Goal: Information Seeking & Learning: Learn about a topic

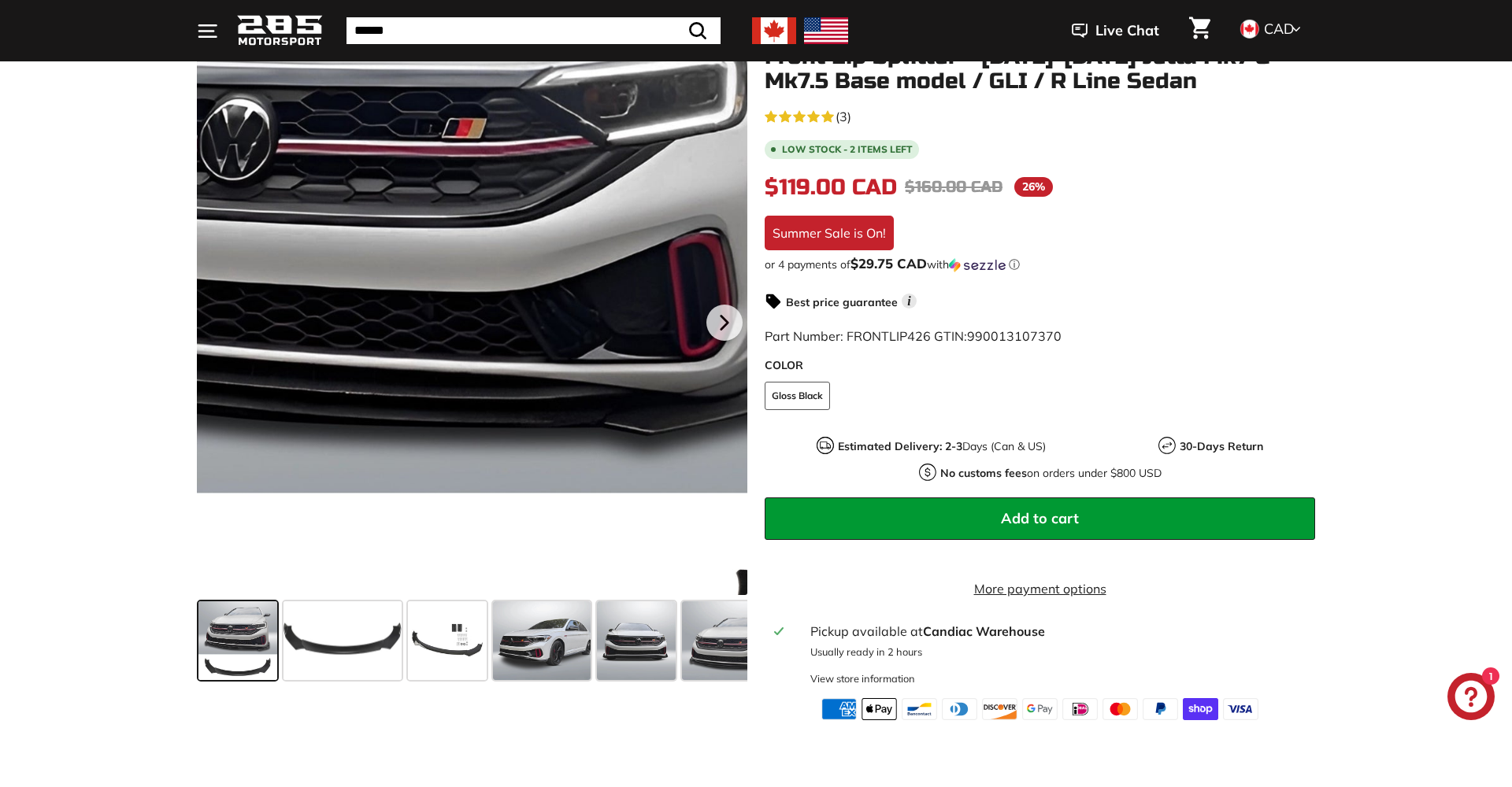
scroll to position [299, 0]
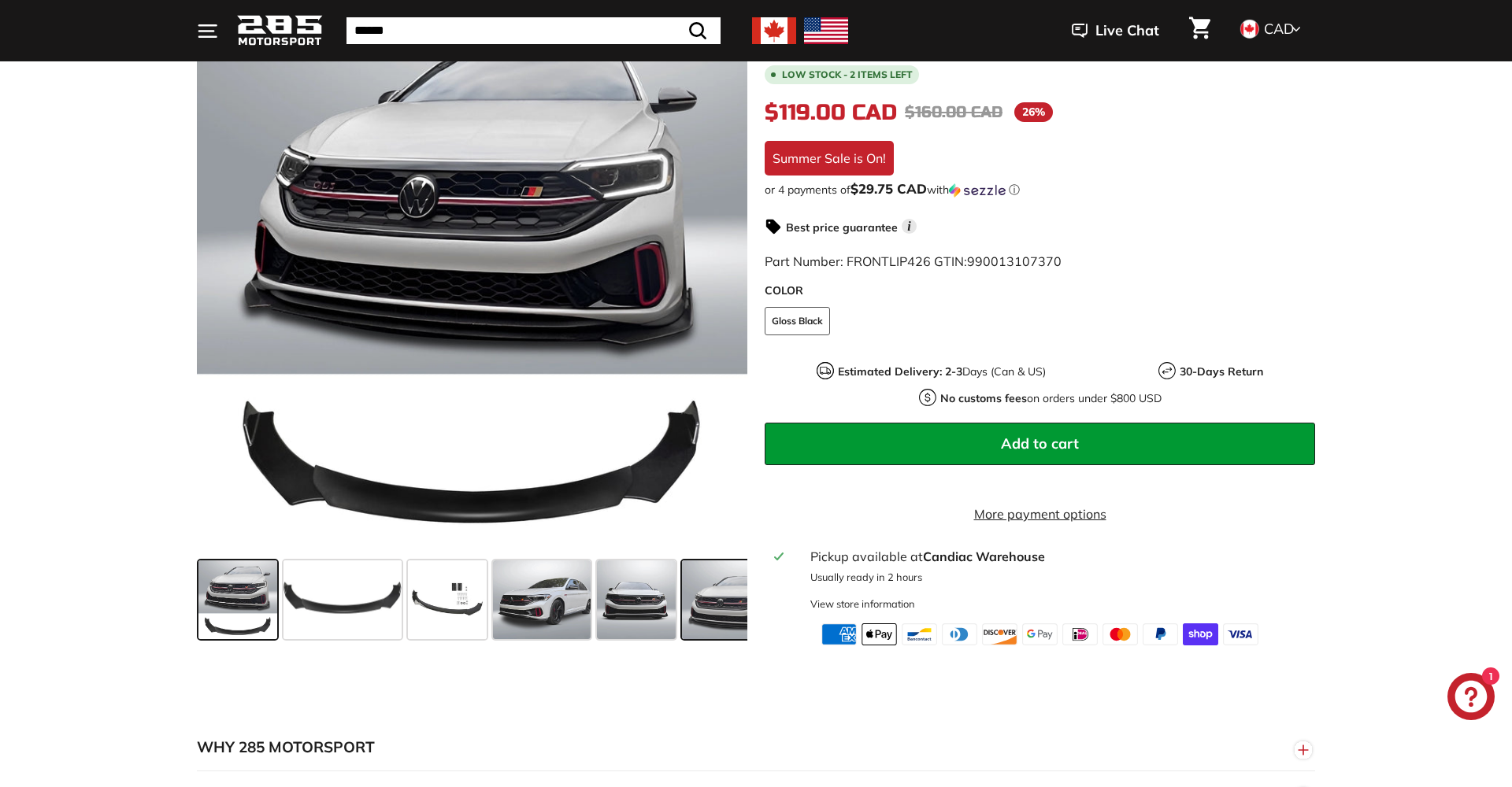
click at [710, 633] on span at bounding box center [728, 600] width 94 height 78
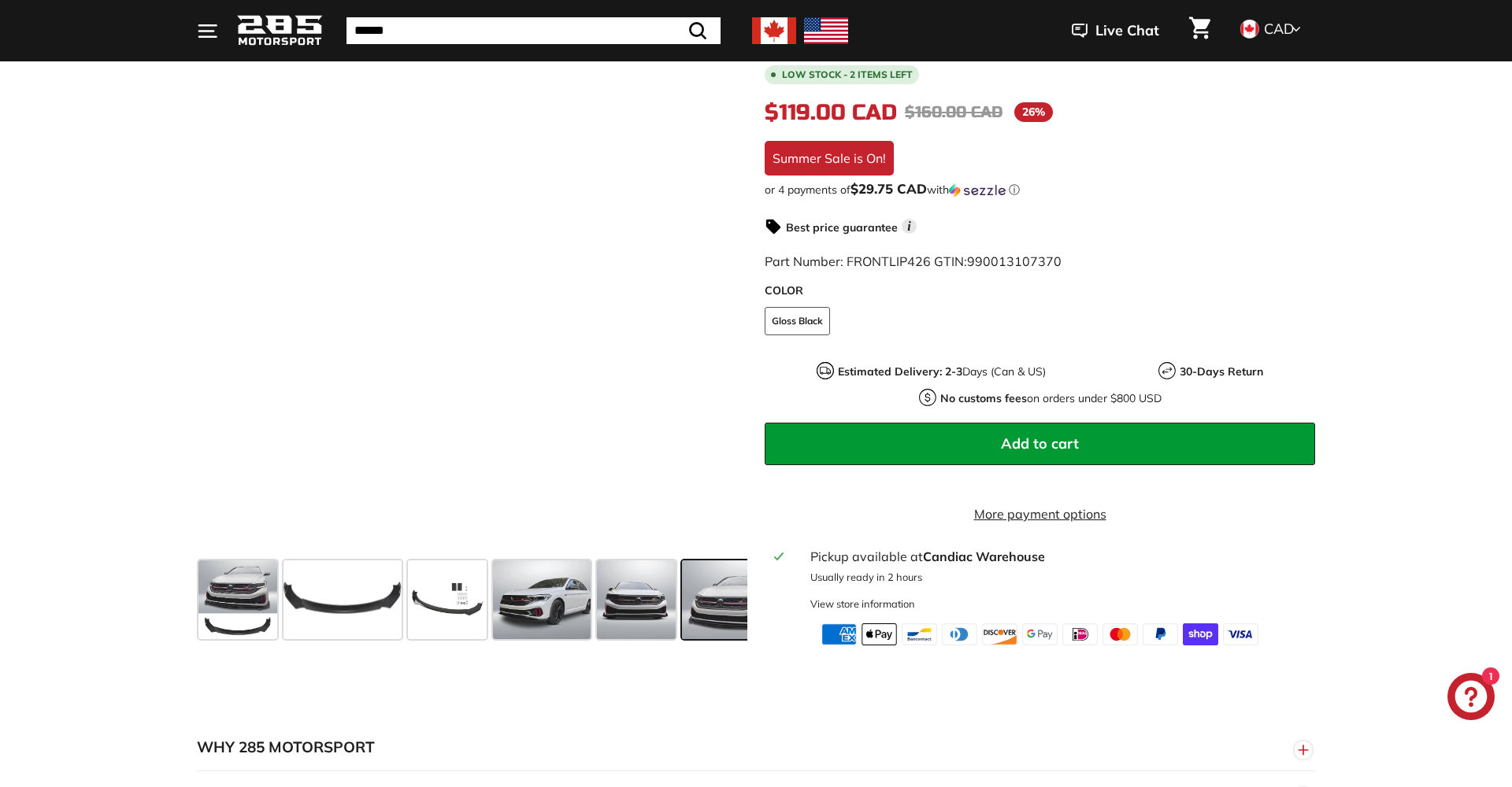
scroll to position [0, 256]
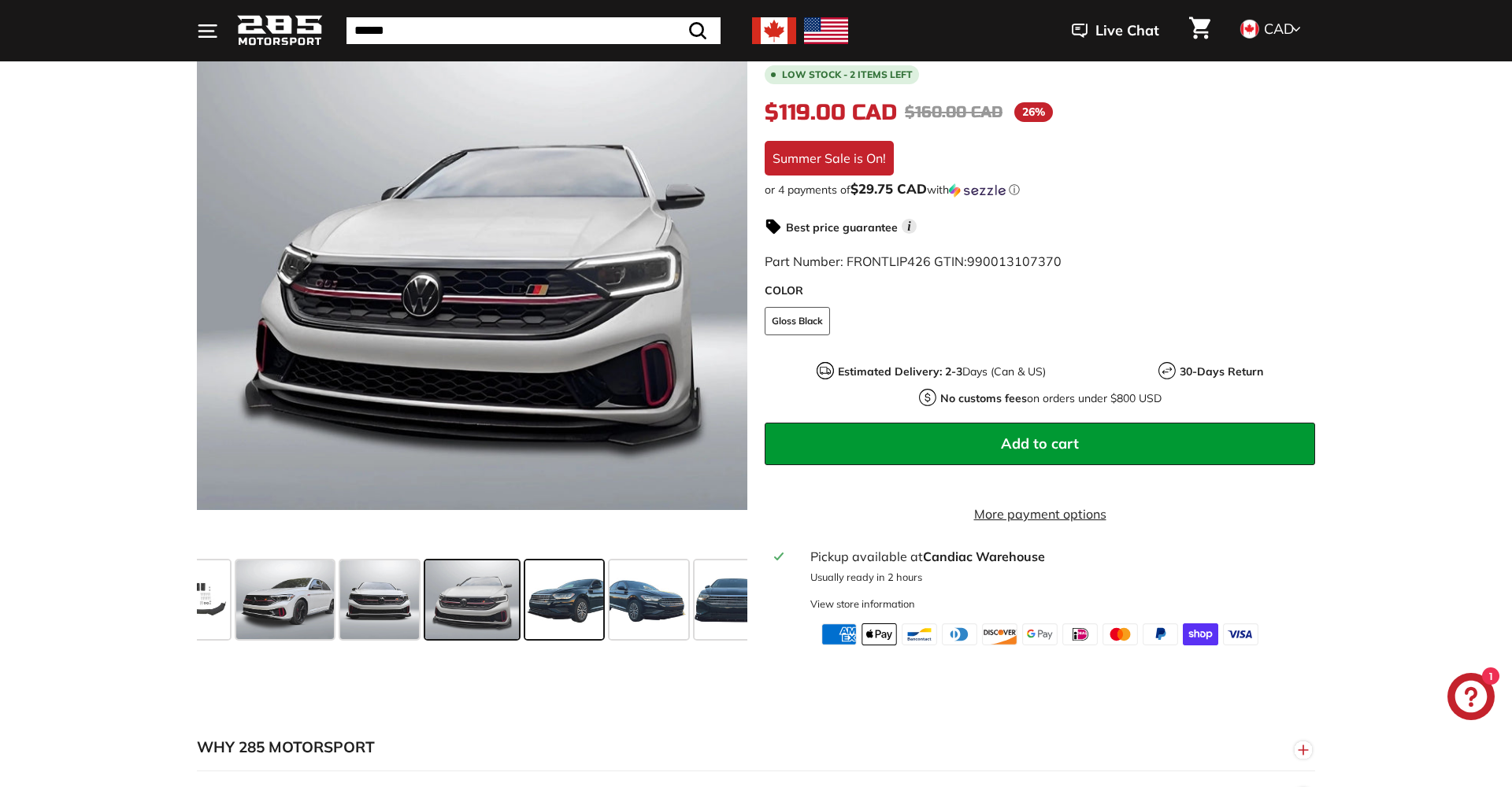
click at [584, 619] on span at bounding box center [565, 600] width 78 height 78
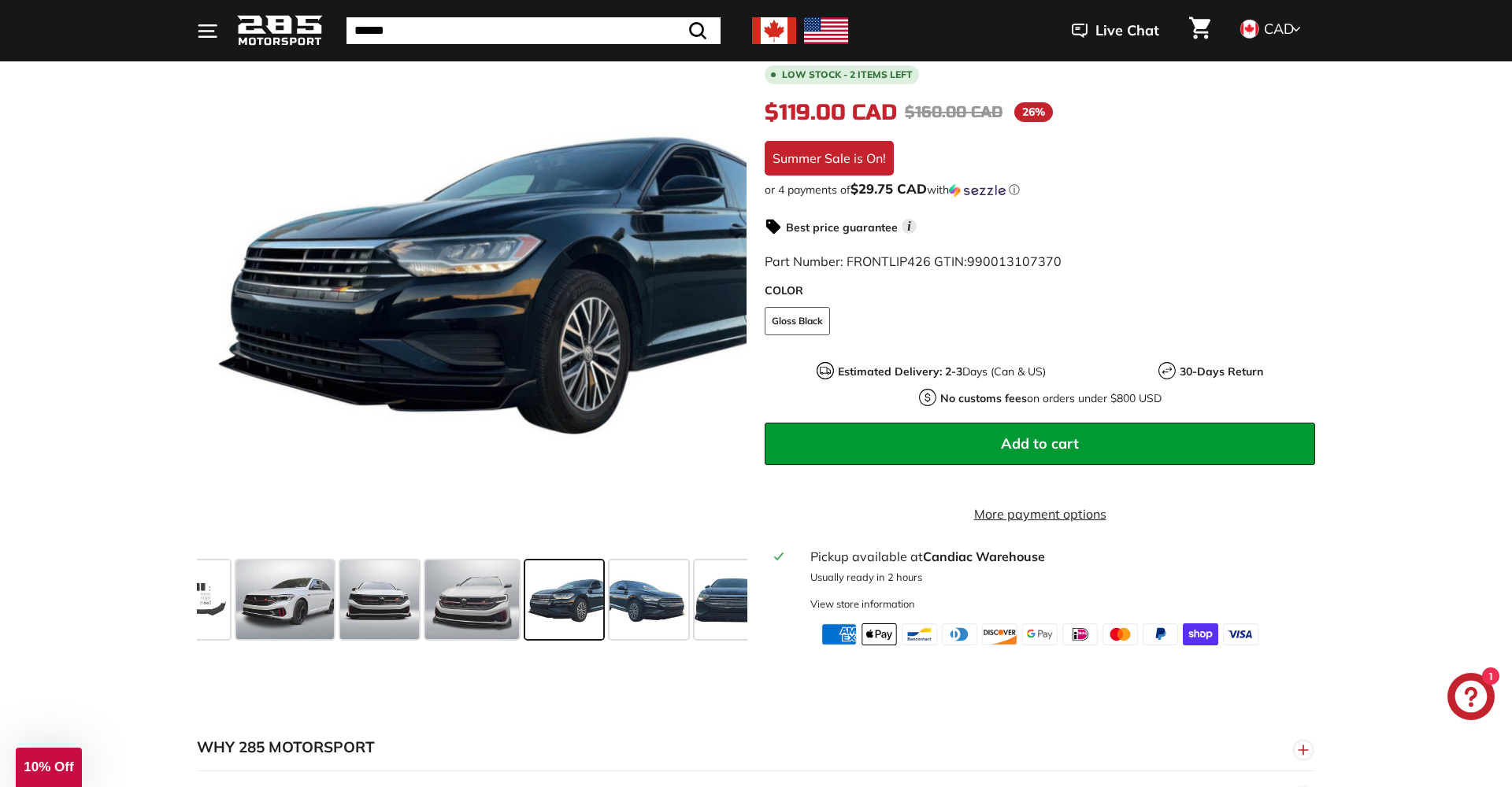
click at [389, 641] on div "Close dialog UNLOCK 10% Off Sign up to receive 10% off your first order and exc…" at bounding box center [756, 394] width 1512 height 787
click at [383, 632] on span at bounding box center [379, 600] width 78 height 78
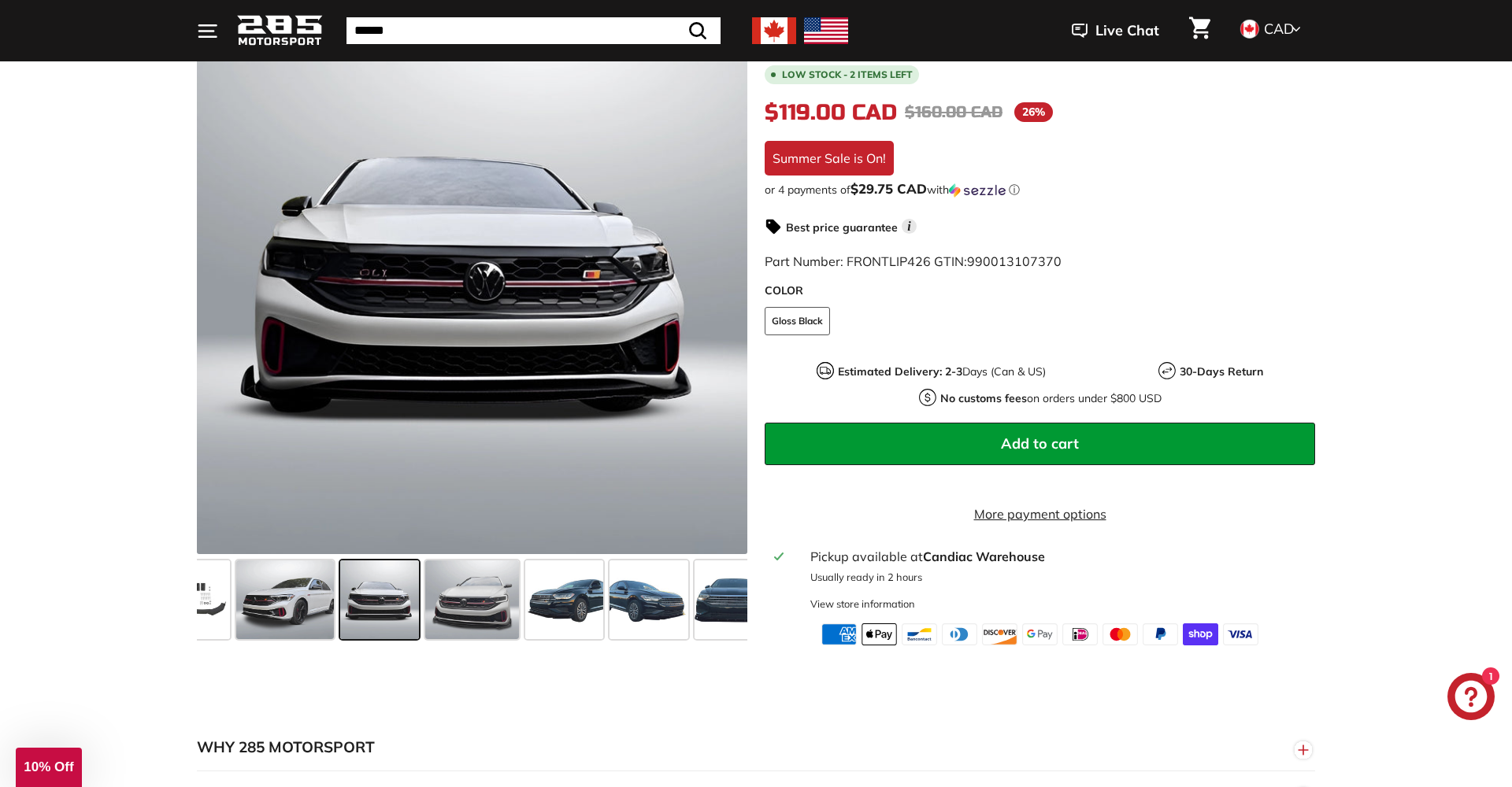
click at [356, 626] on span at bounding box center [379, 600] width 78 height 78
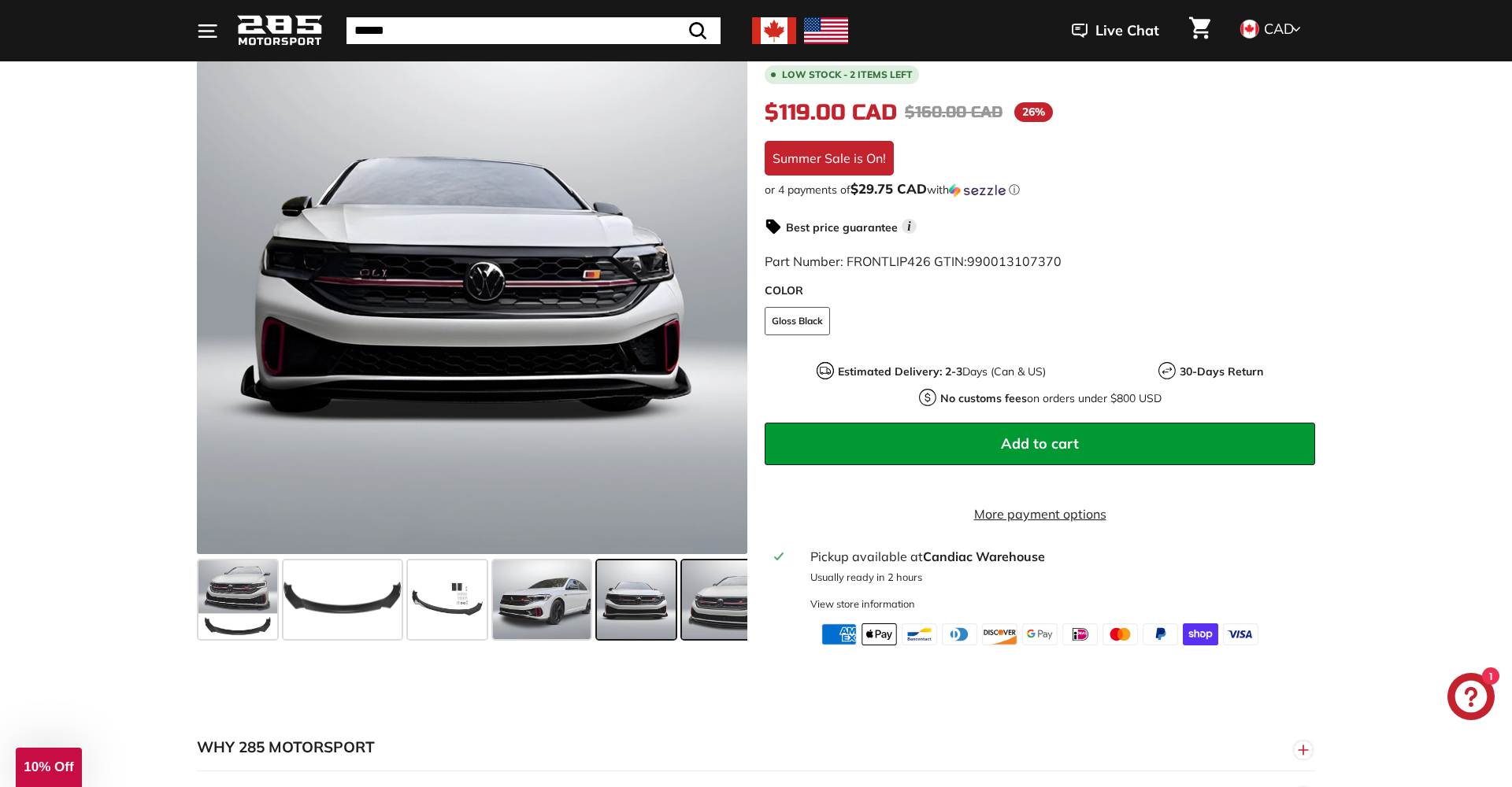
scroll to position [0, 0]
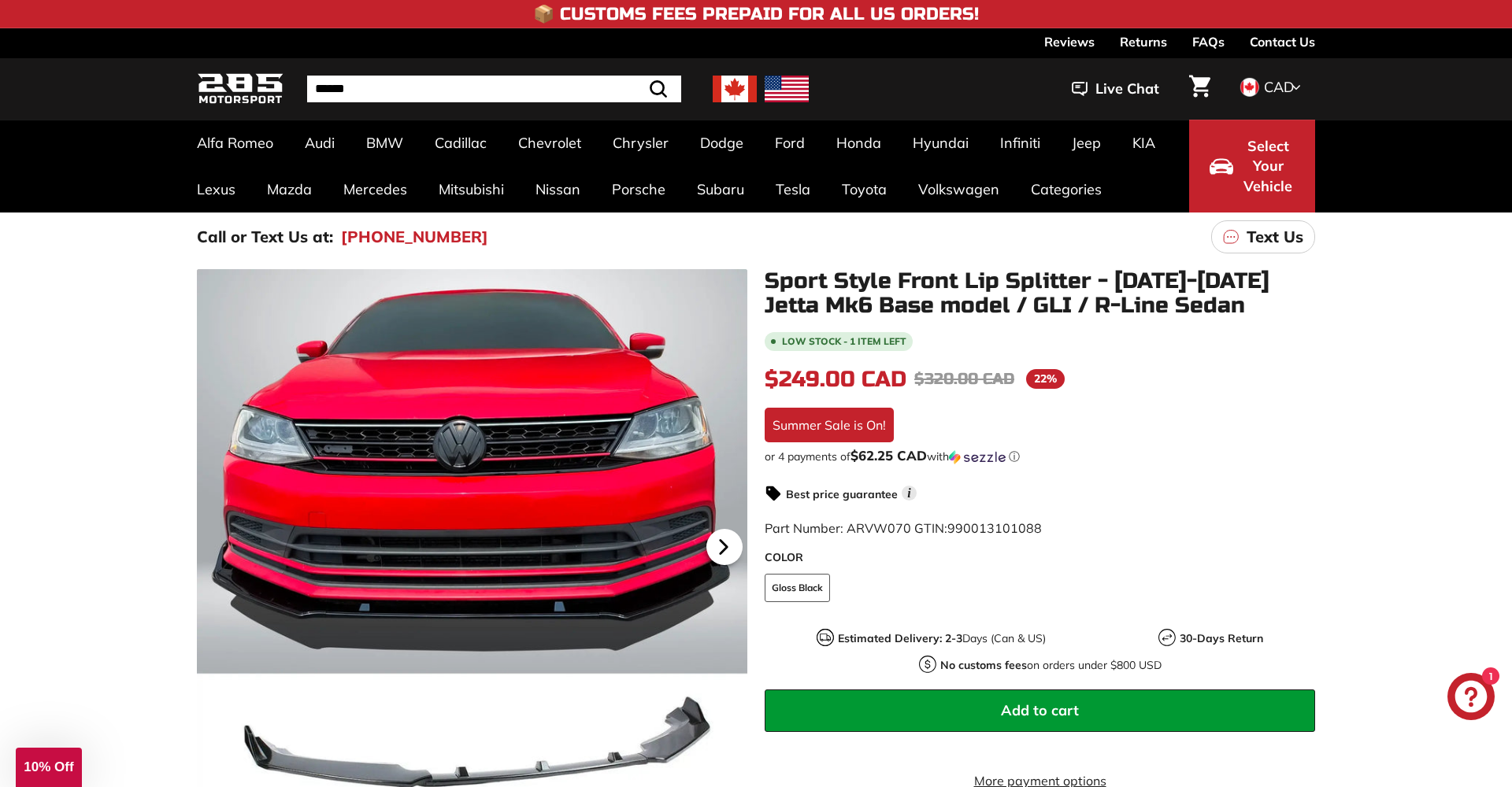
click at [723, 557] on icon at bounding box center [723, 547] width 37 height 37
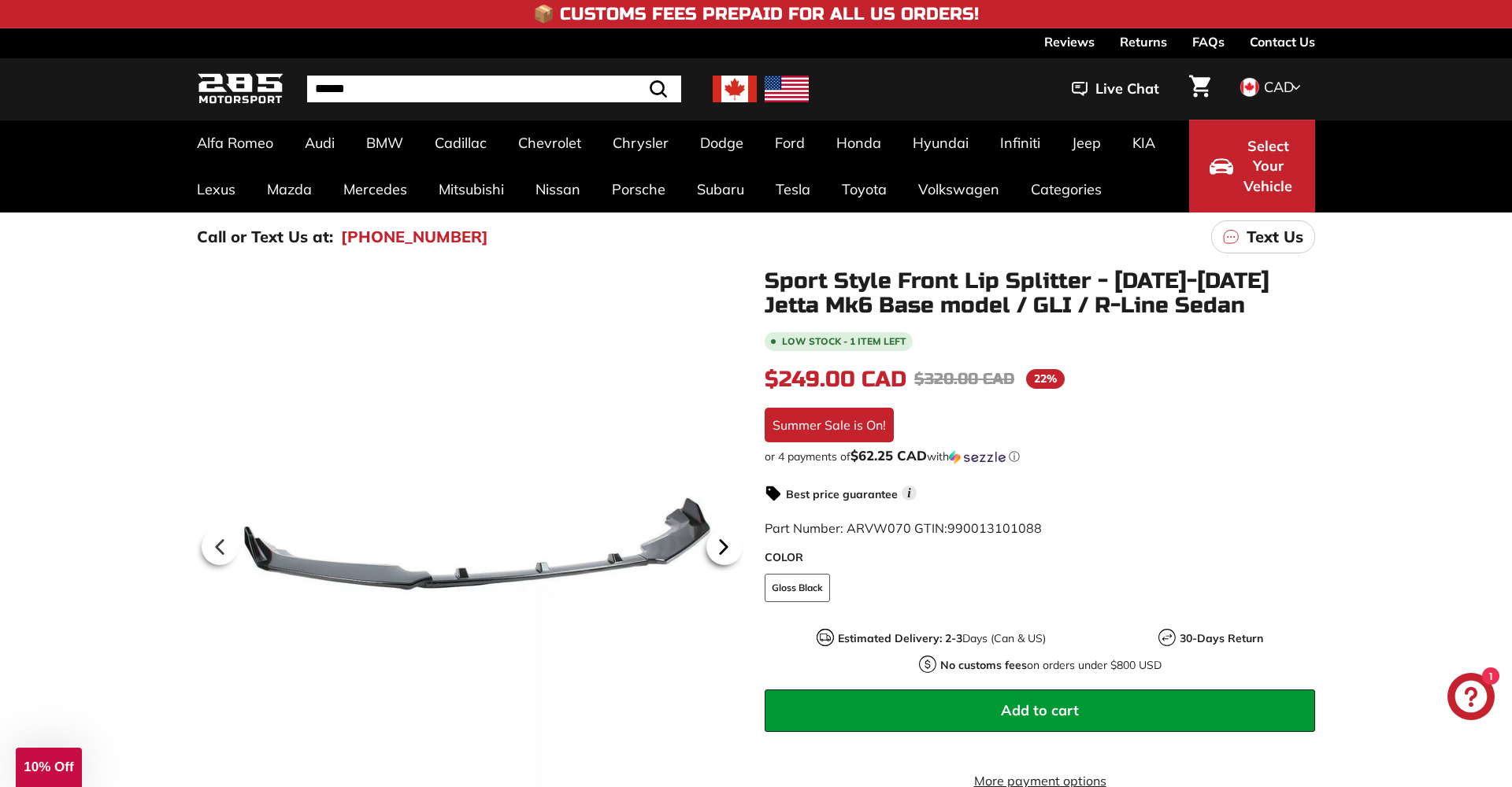
click at [723, 557] on icon at bounding box center [723, 547] width 37 height 37
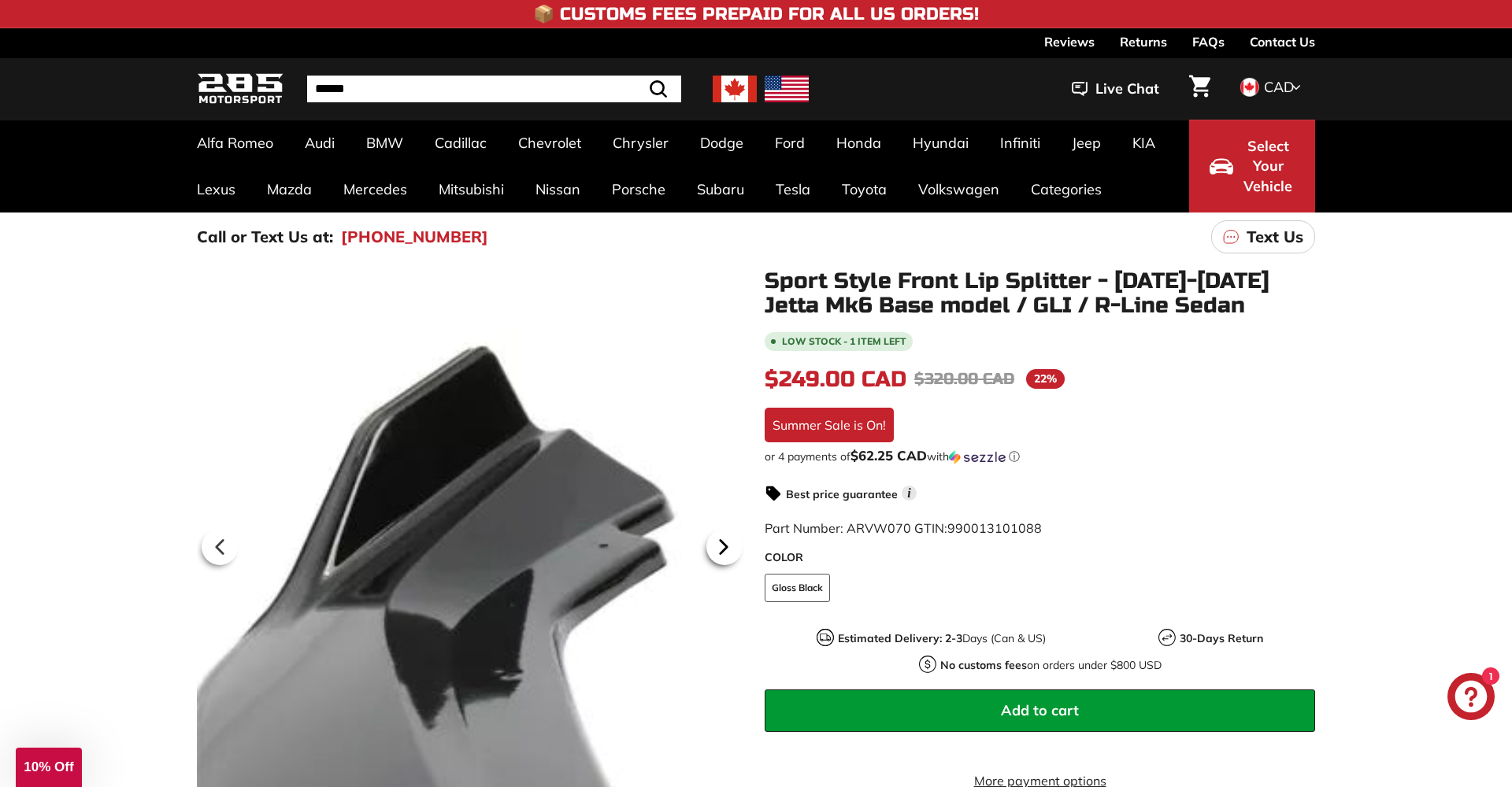
click at [723, 557] on icon at bounding box center [723, 547] width 37 height 37
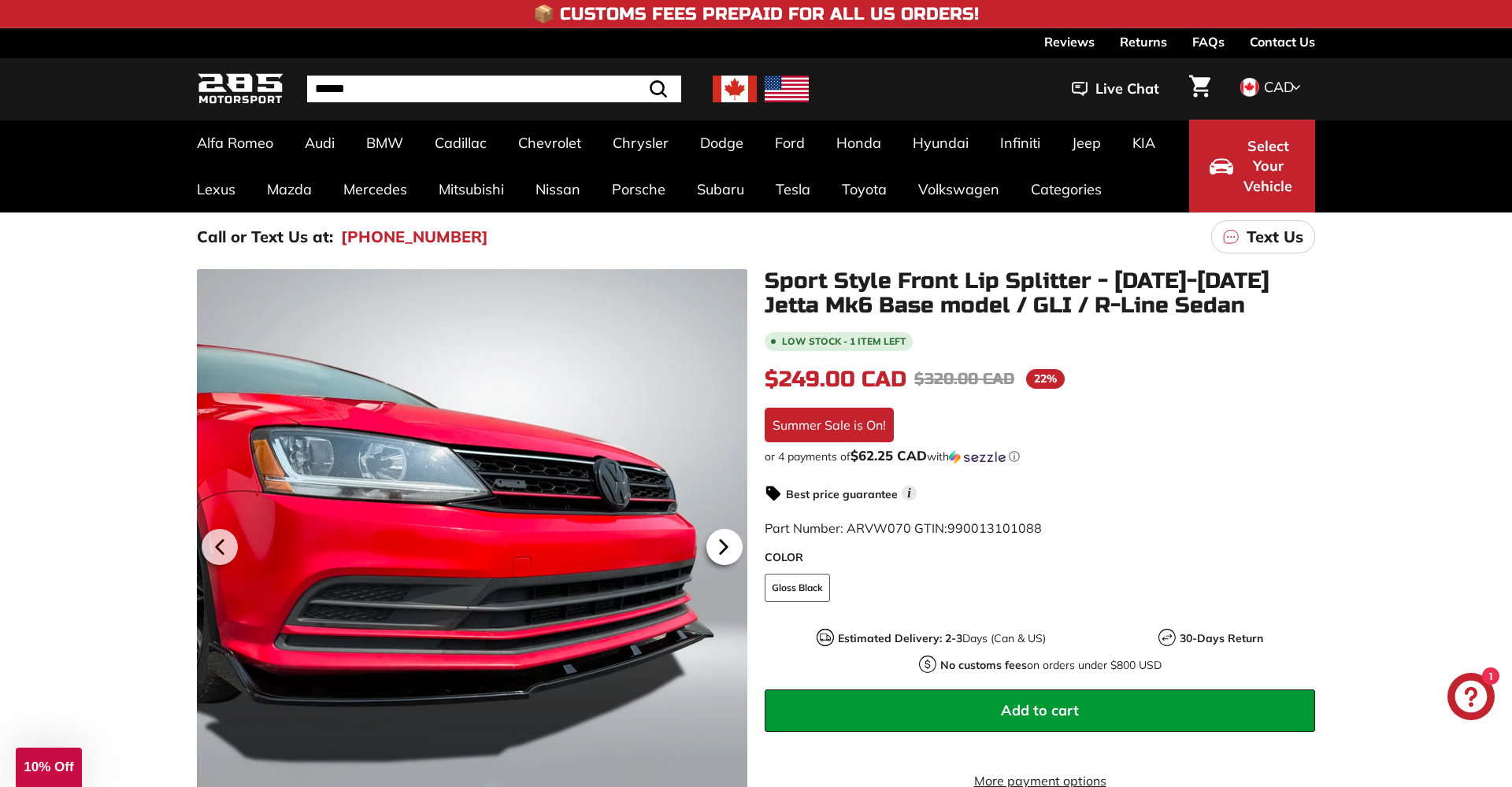
click at [723, 557] on icon at bounding box center [723, 547] width 37 height 37
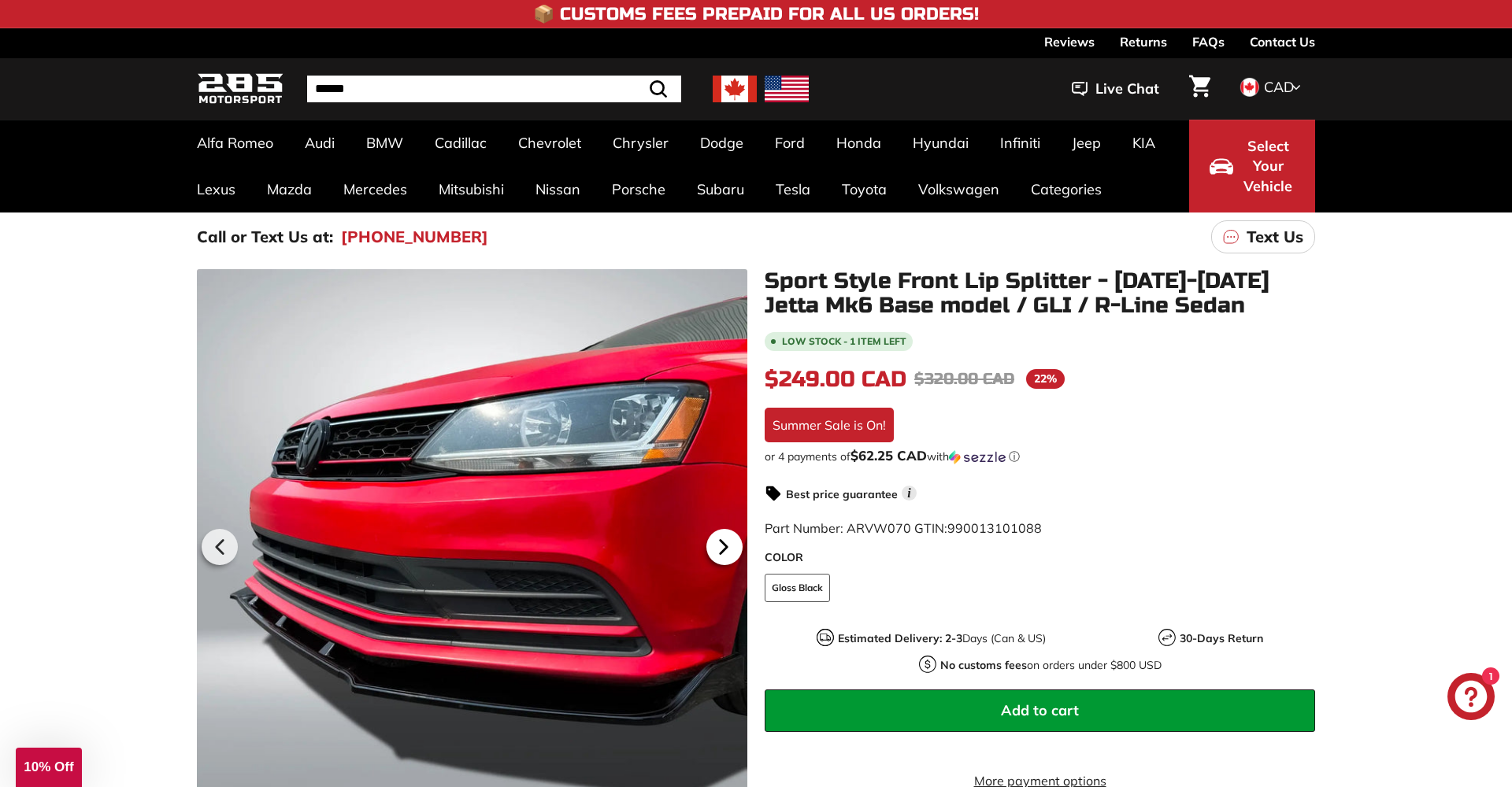
click at [723, 557] on icon at bounding box center [723, 547] width 37 height 37
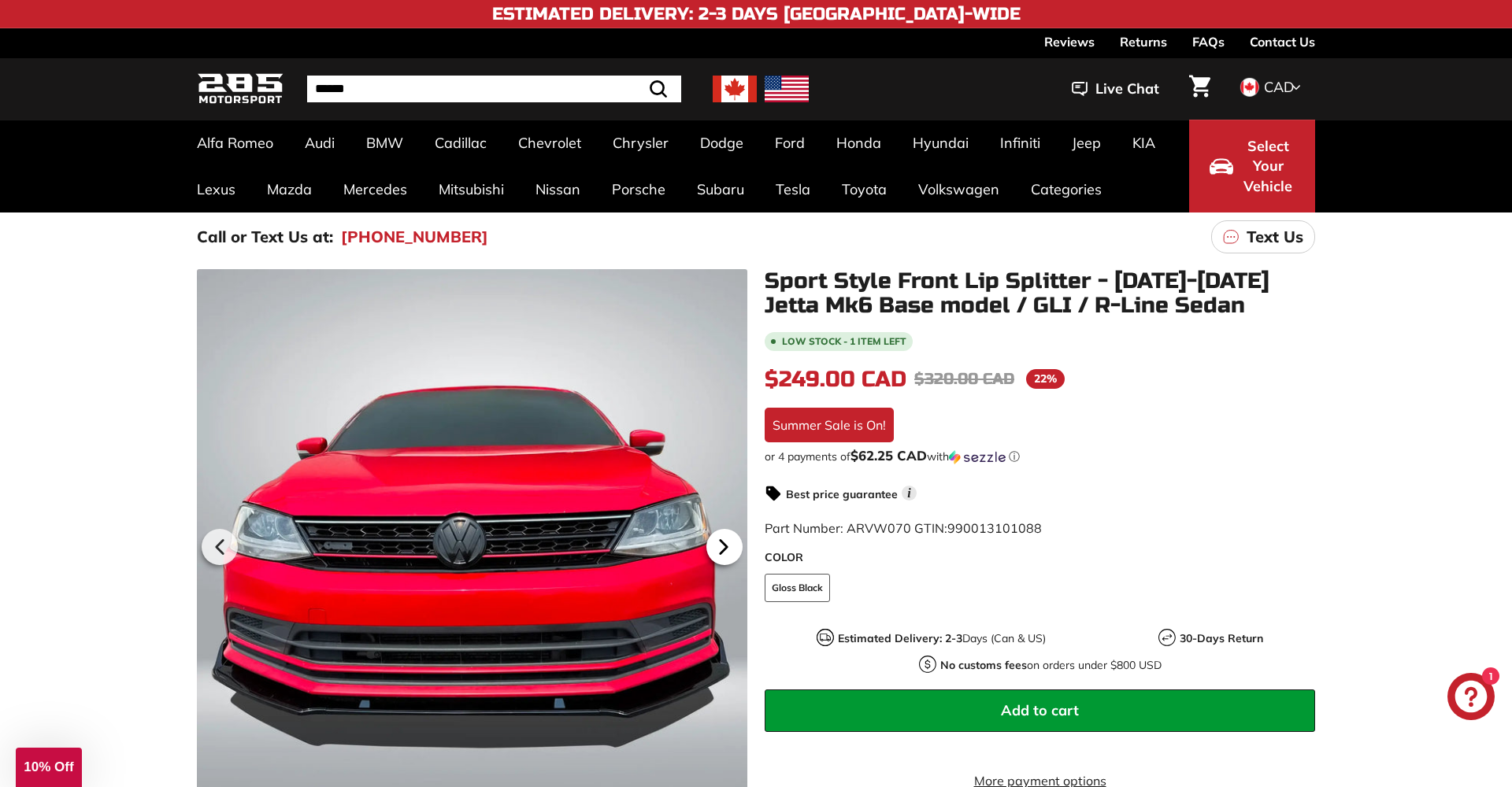
click at [723, 557] on icon at bounding box center [723, 547] width 37 height 37
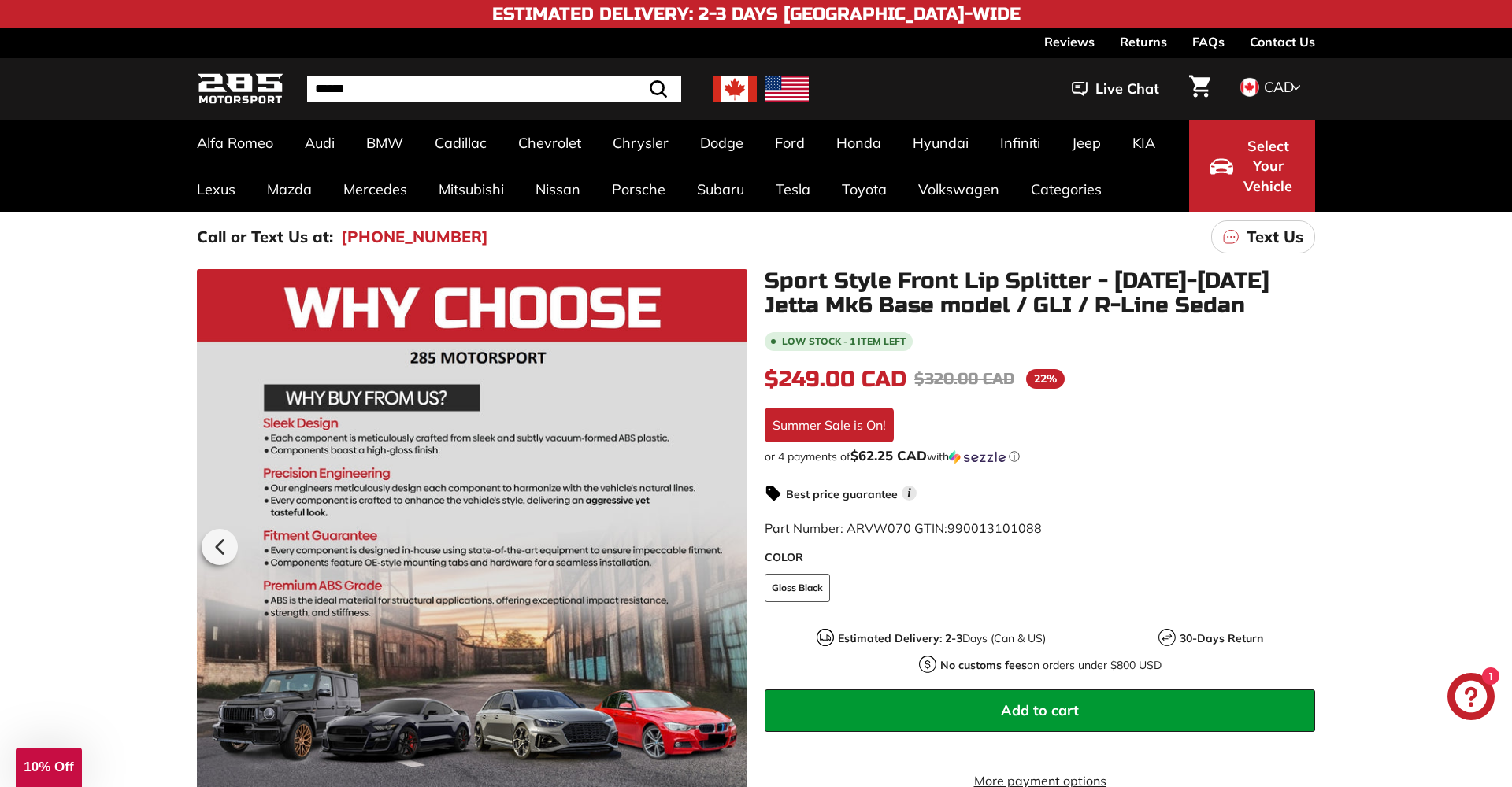
scroll to position [0, 43]
click at [723, 557] on div at bounding box center [472, 544] width 550 height 550
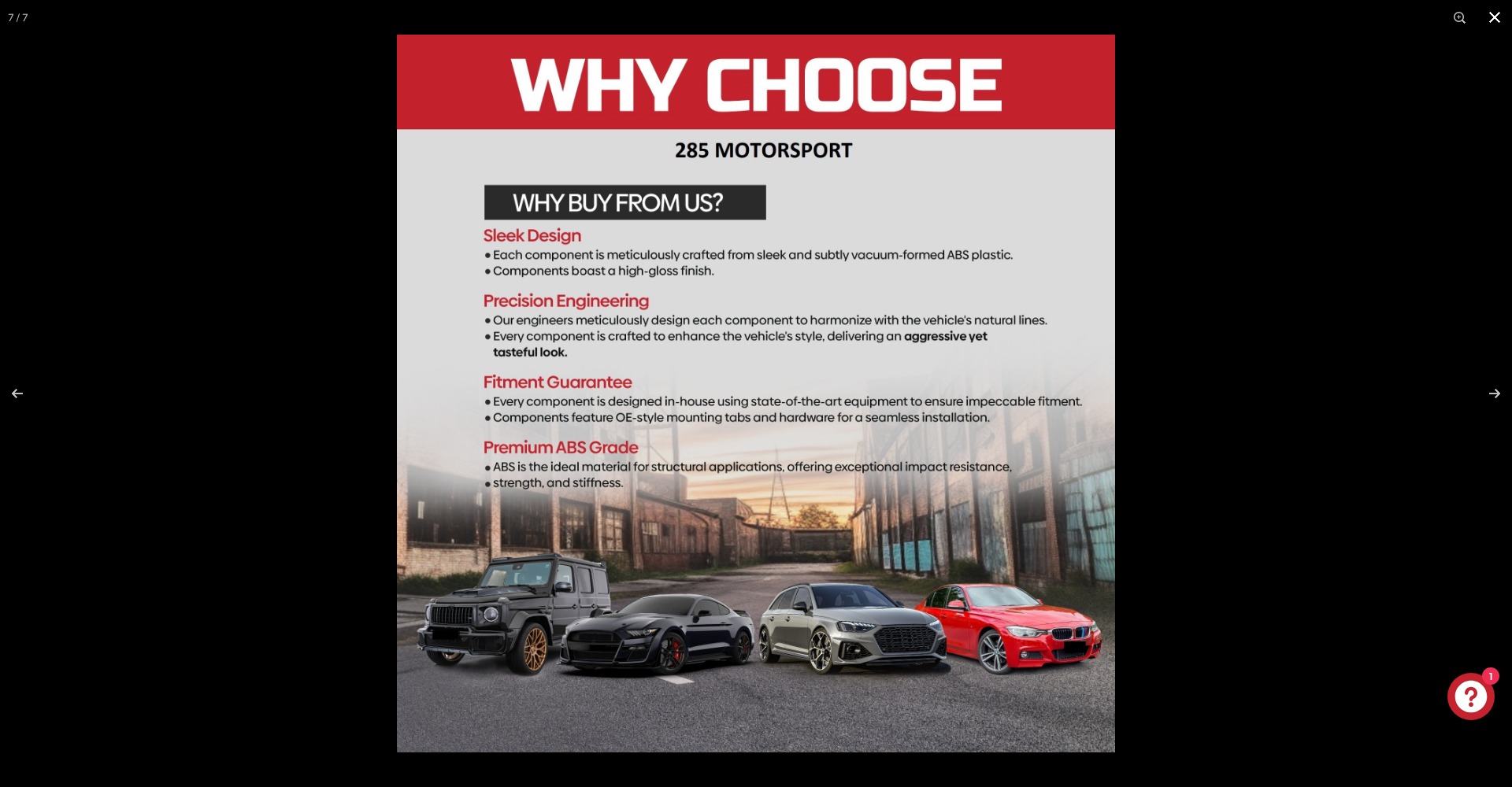
click at [1338, 319] on div at bounding box center [1153, 428] width 1512 height 787
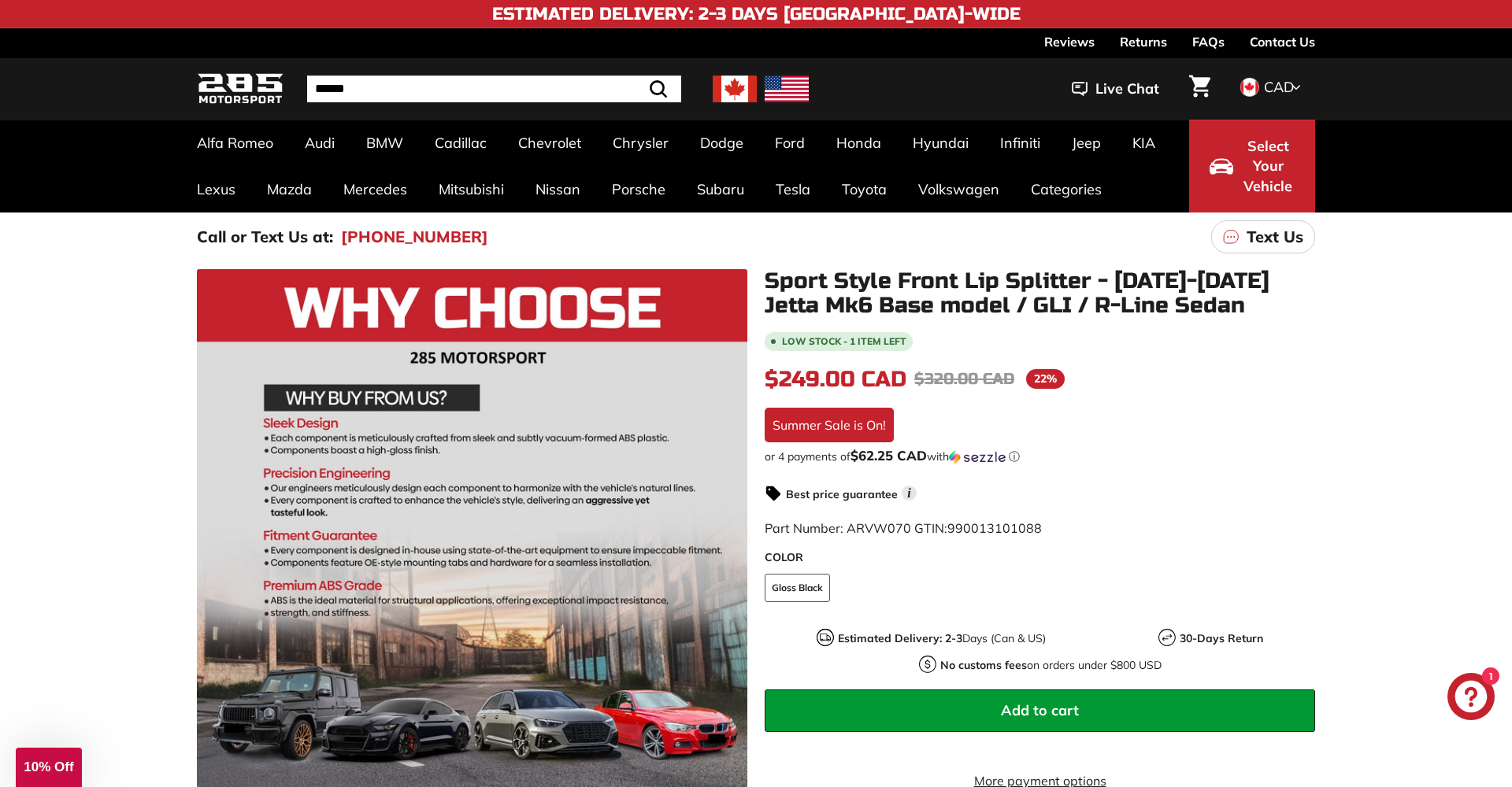
scroll to position [0, 0]
